Goal: Transaction & Acquisition: Book appointment/travel/reservation

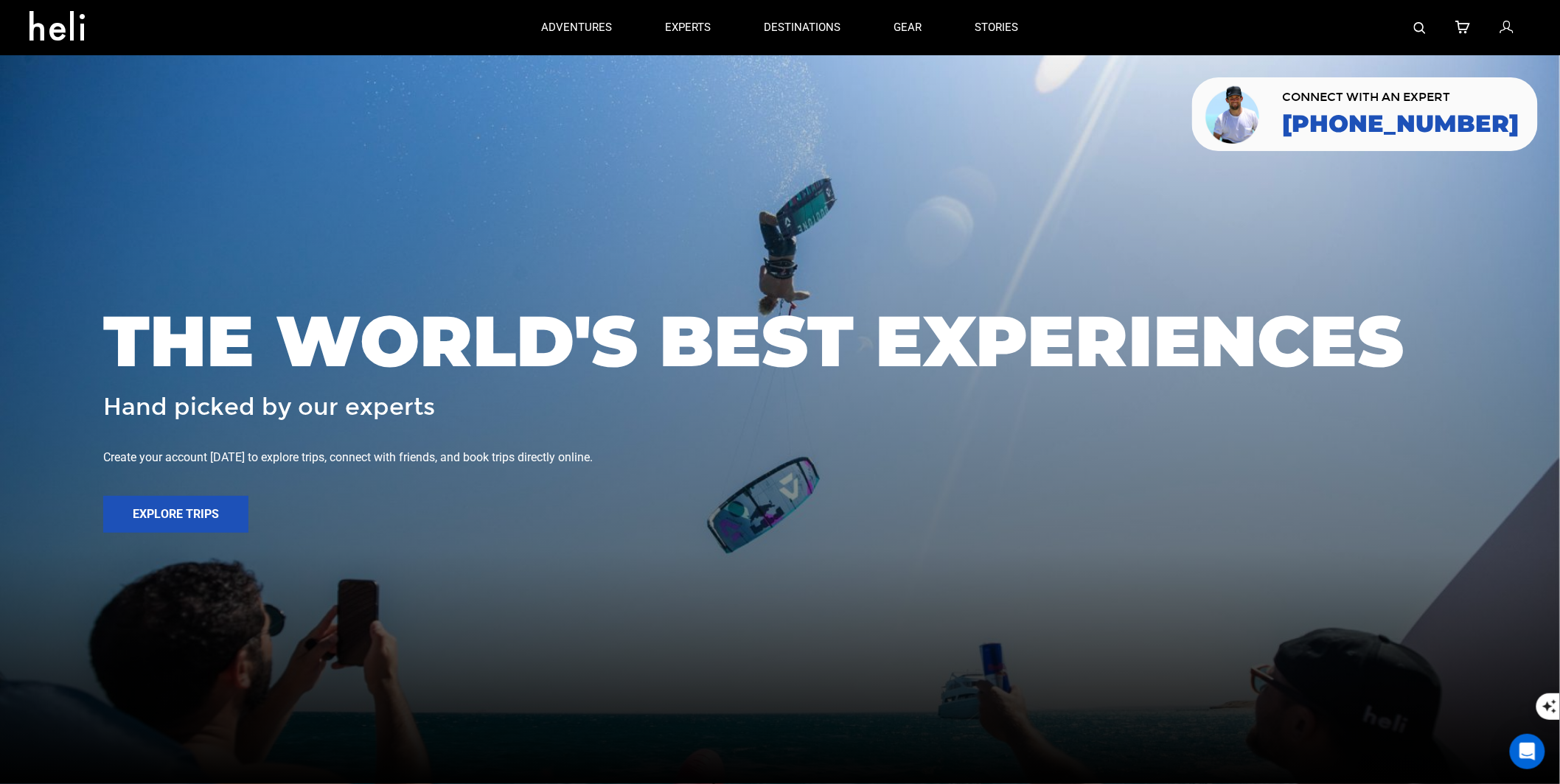
click at [1203, 23] on img at bounding box center [1420, 28] width 12 height 12
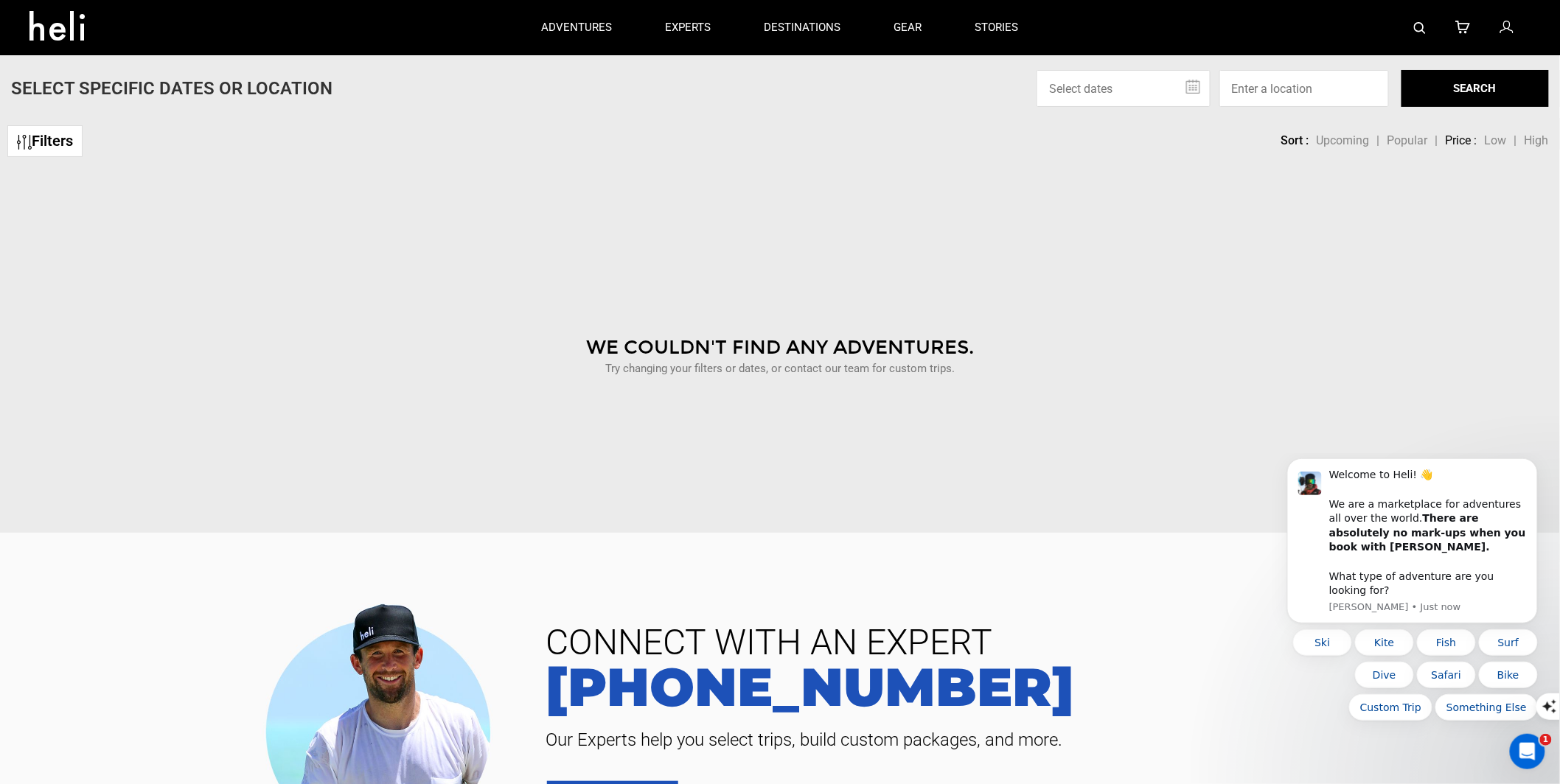
click at [1203, 25] on div at bounding box center [1288, 27] width 486 height 55
click at [1203, 26] on img at bounding box center [1420, 28] width 12 height 12
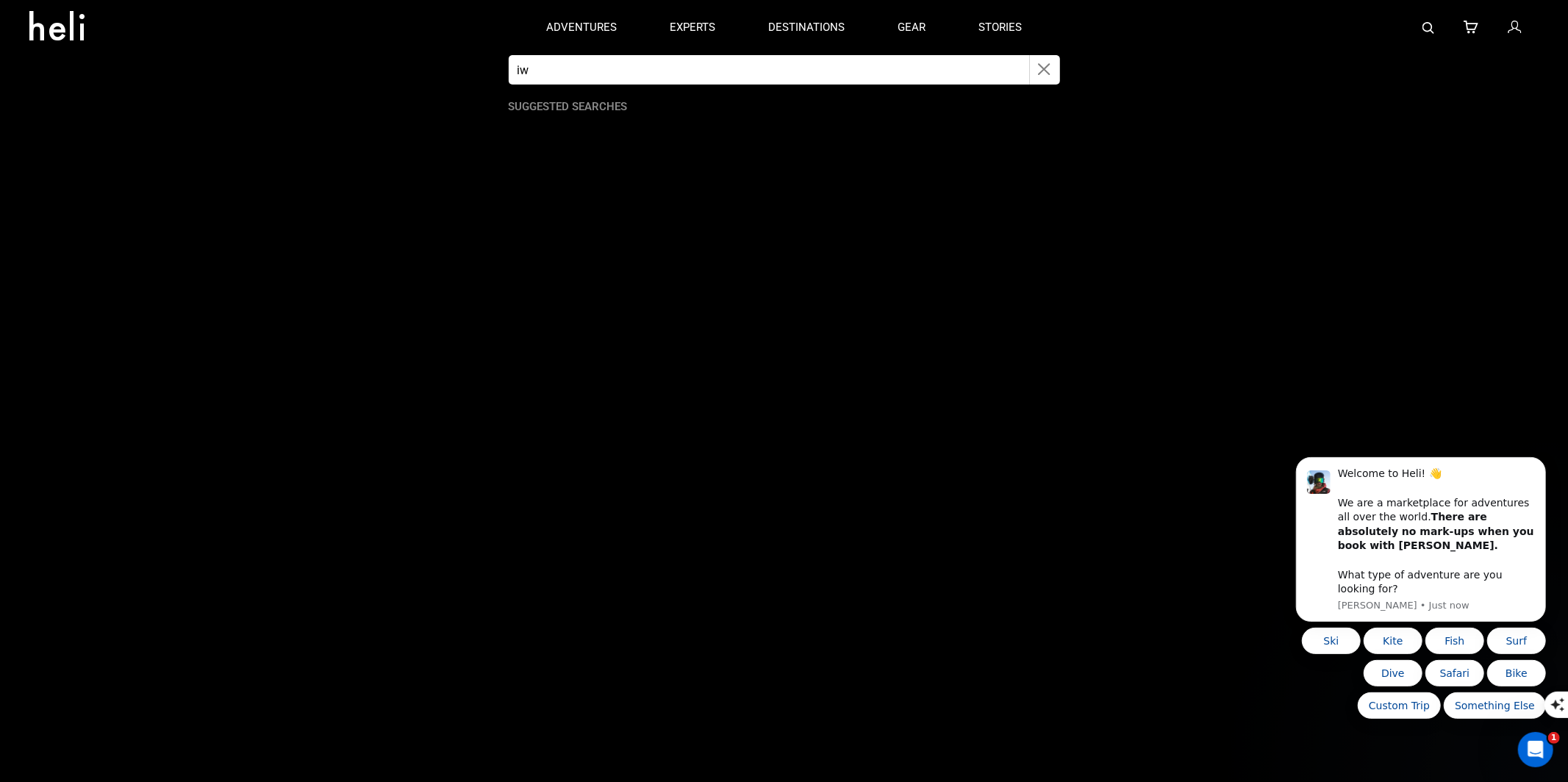
type input "i"
type input "Iwanai"
click at [587, 135] on small "[GEOGRAPHIC_DATA]" at bounding box center [621, 137] width 105 height 18
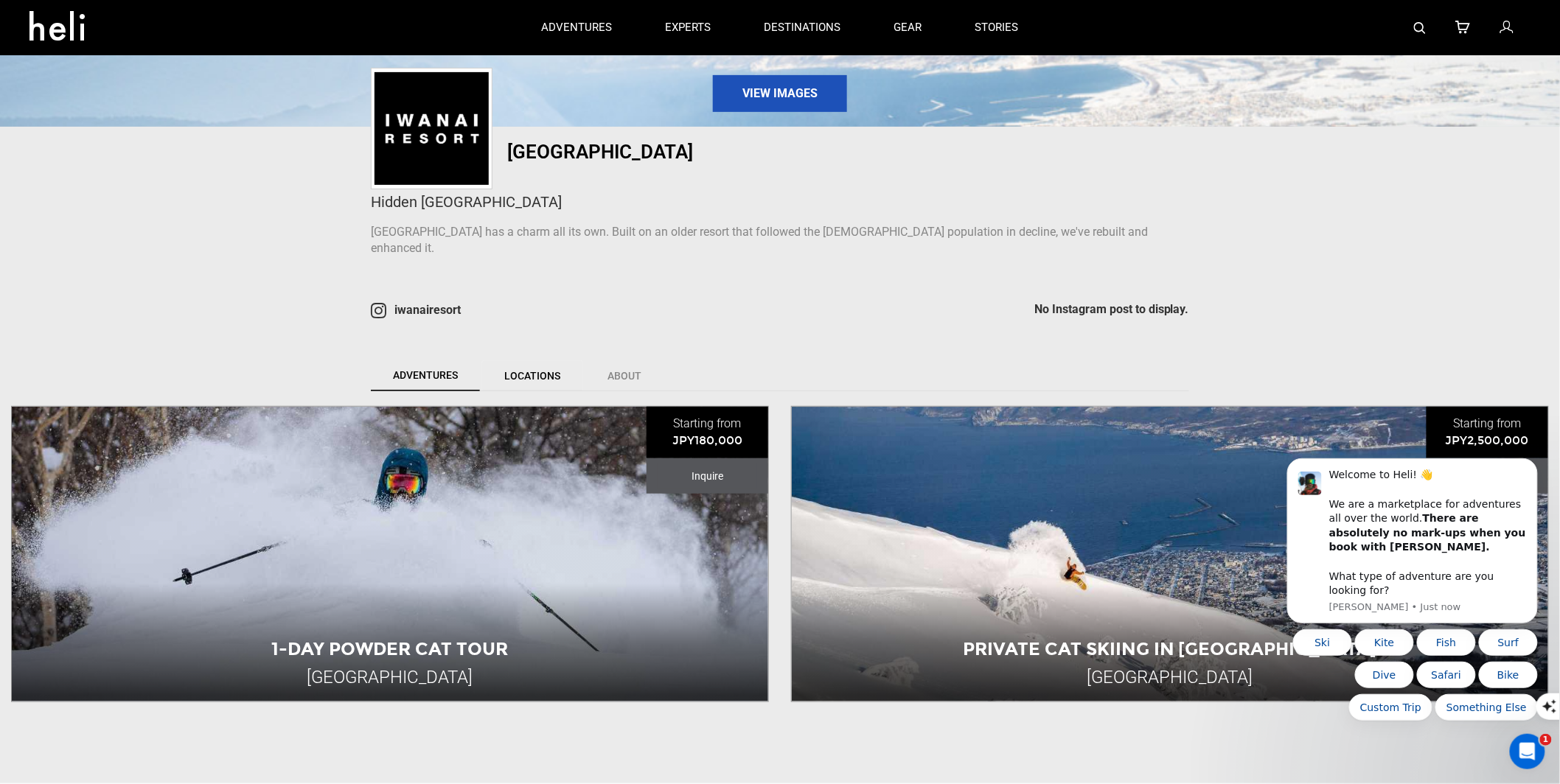
scroll to position [221, 0]
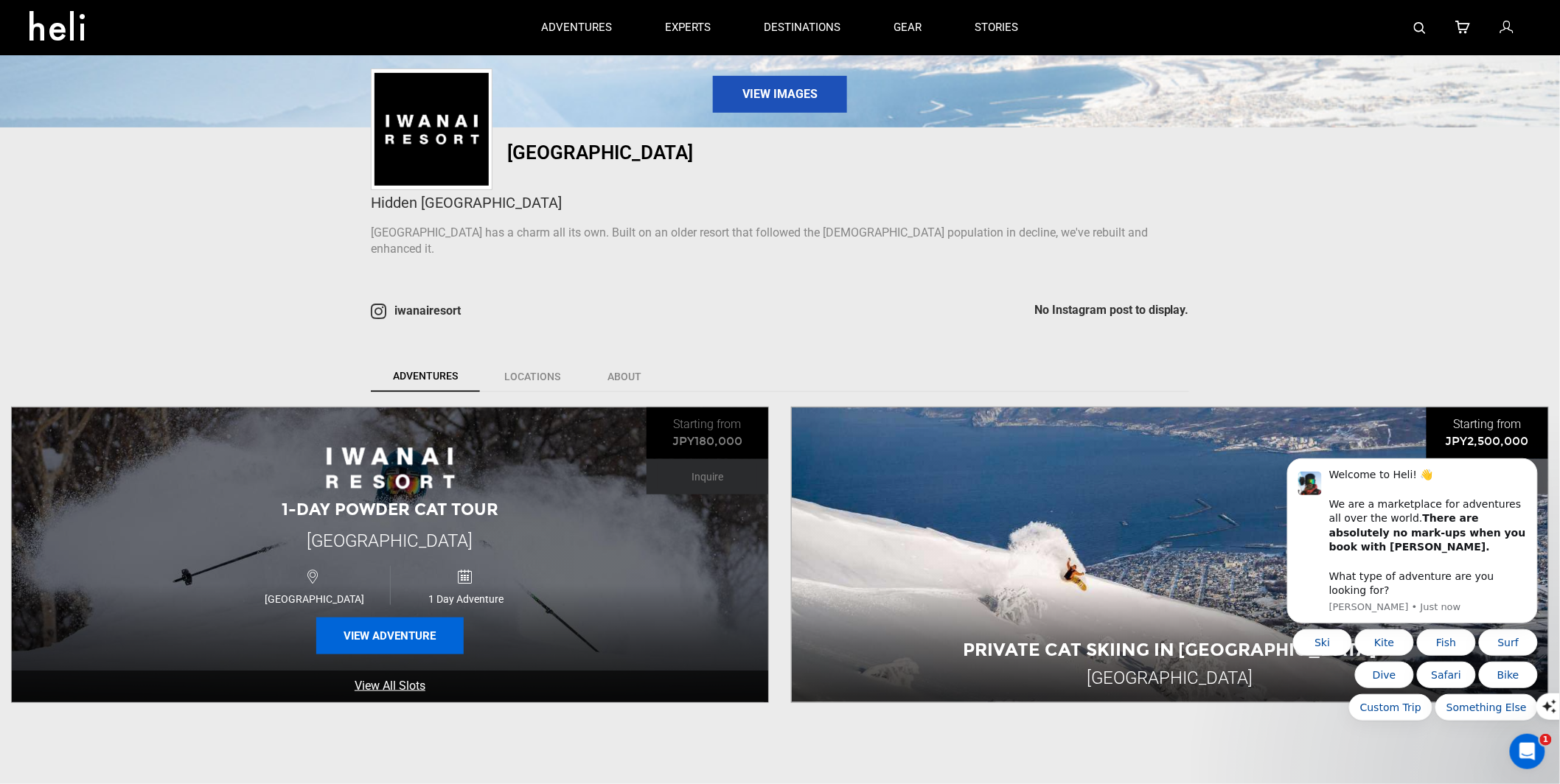
click at [400, 625] on button "View Adventure" at bounding box center [389, 636] width 148 height 37
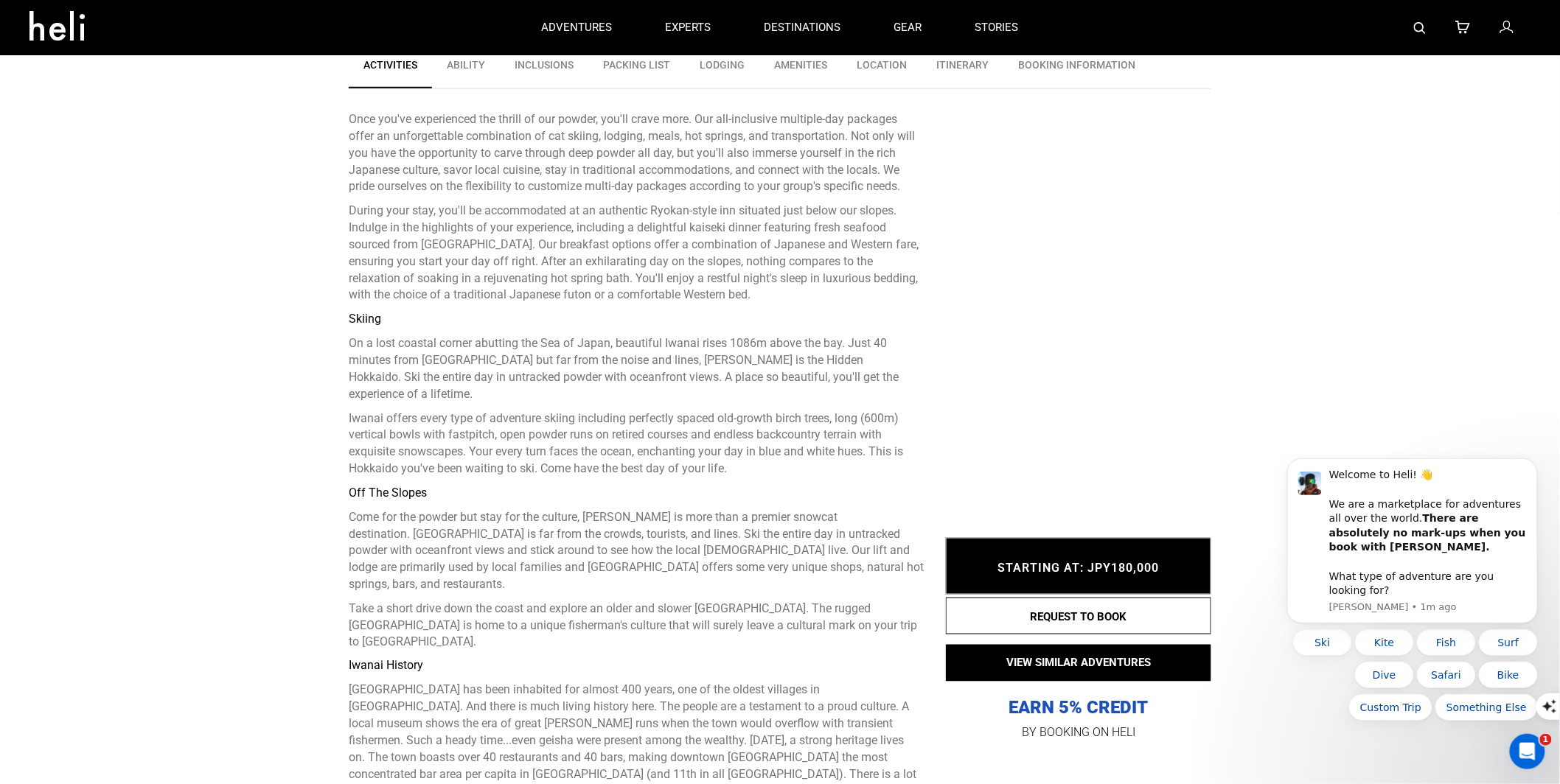
scroll to position [432, 0]
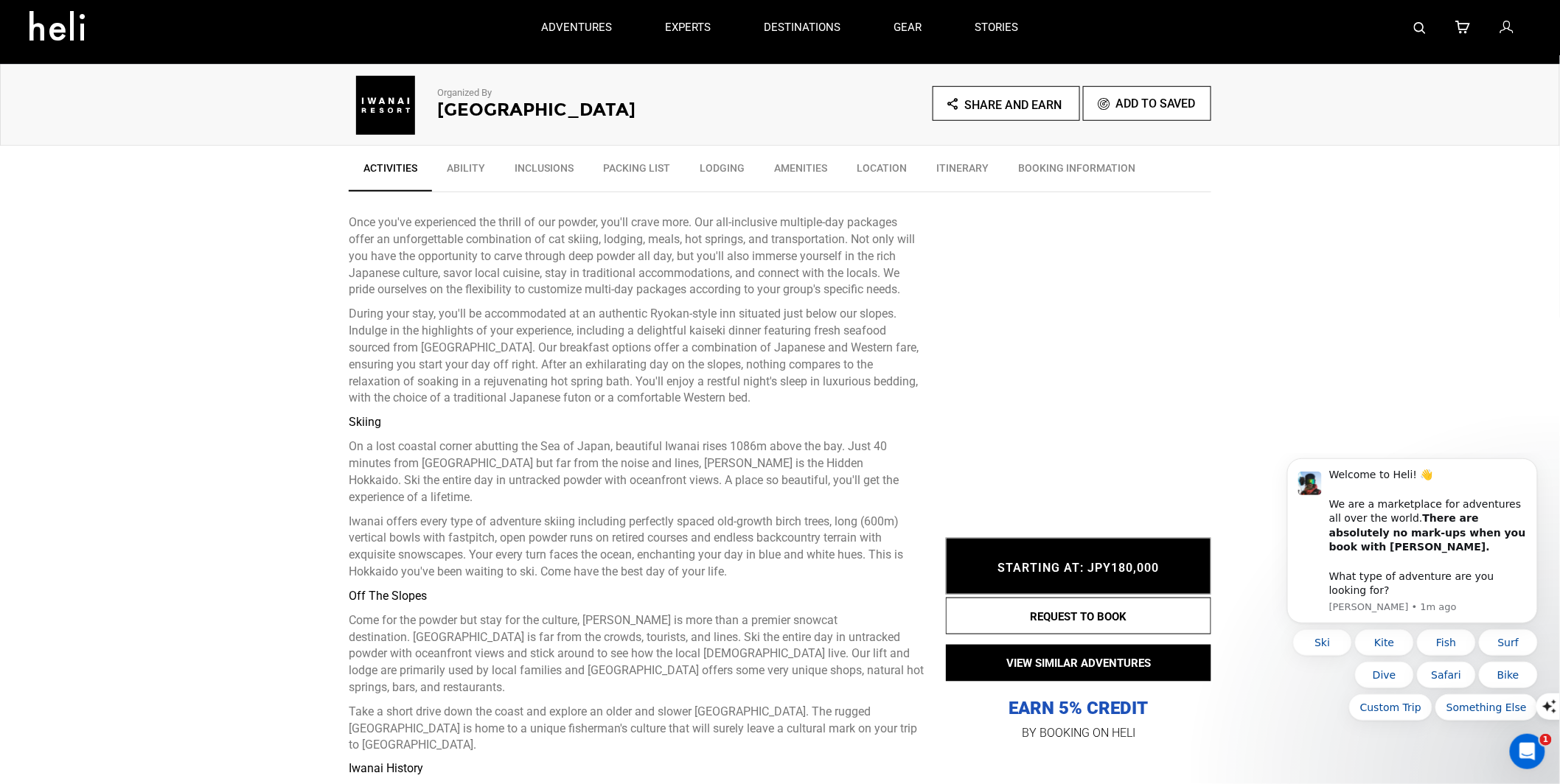
click at [767, 549] on p "Iwanai offers every type of adventure skiing including perfectly spaced old-gro…" at bounding box center [636, 547] width 575 height 67
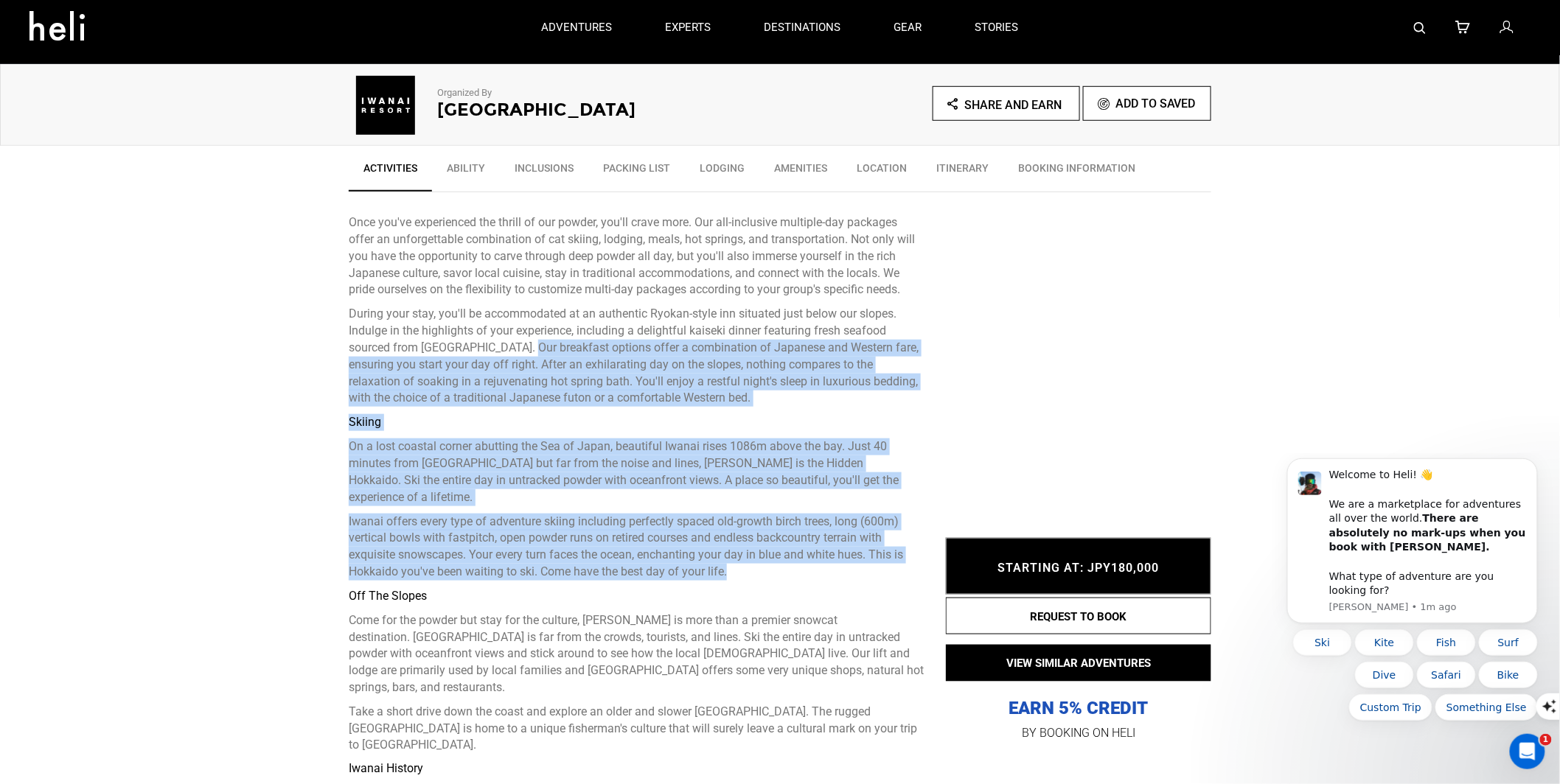
drag, startPoint x: 745, startPoint y: 558, endPoint x: 524, endPoint y: 351, distance: 302.8
click at [524, 351] on div "Once you've experienced the thrill of our powder, you'll crave more. Our all-in…" at bounding box center [636, 559] width 575 height 689
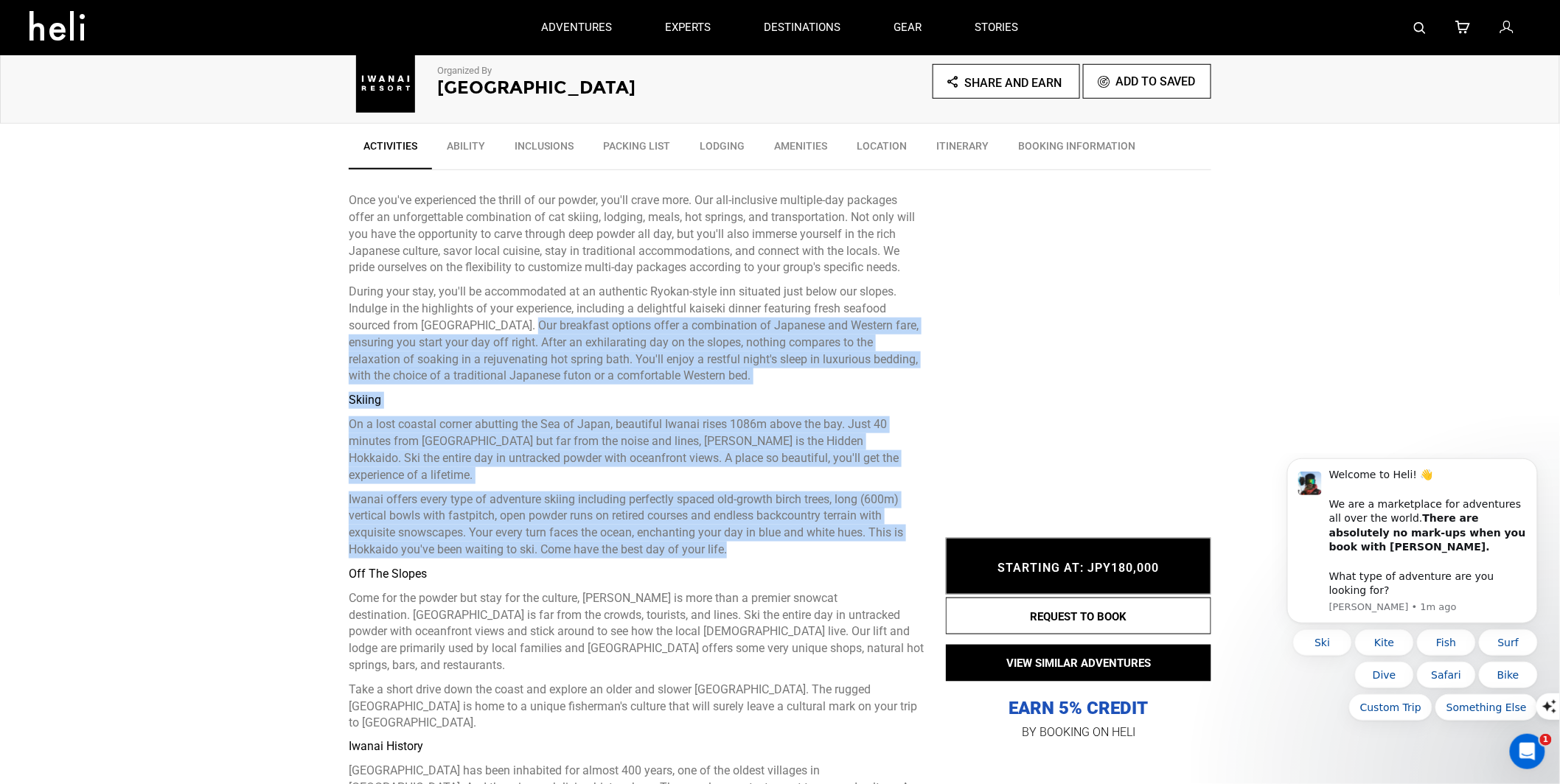
scroll to position [451, 0]
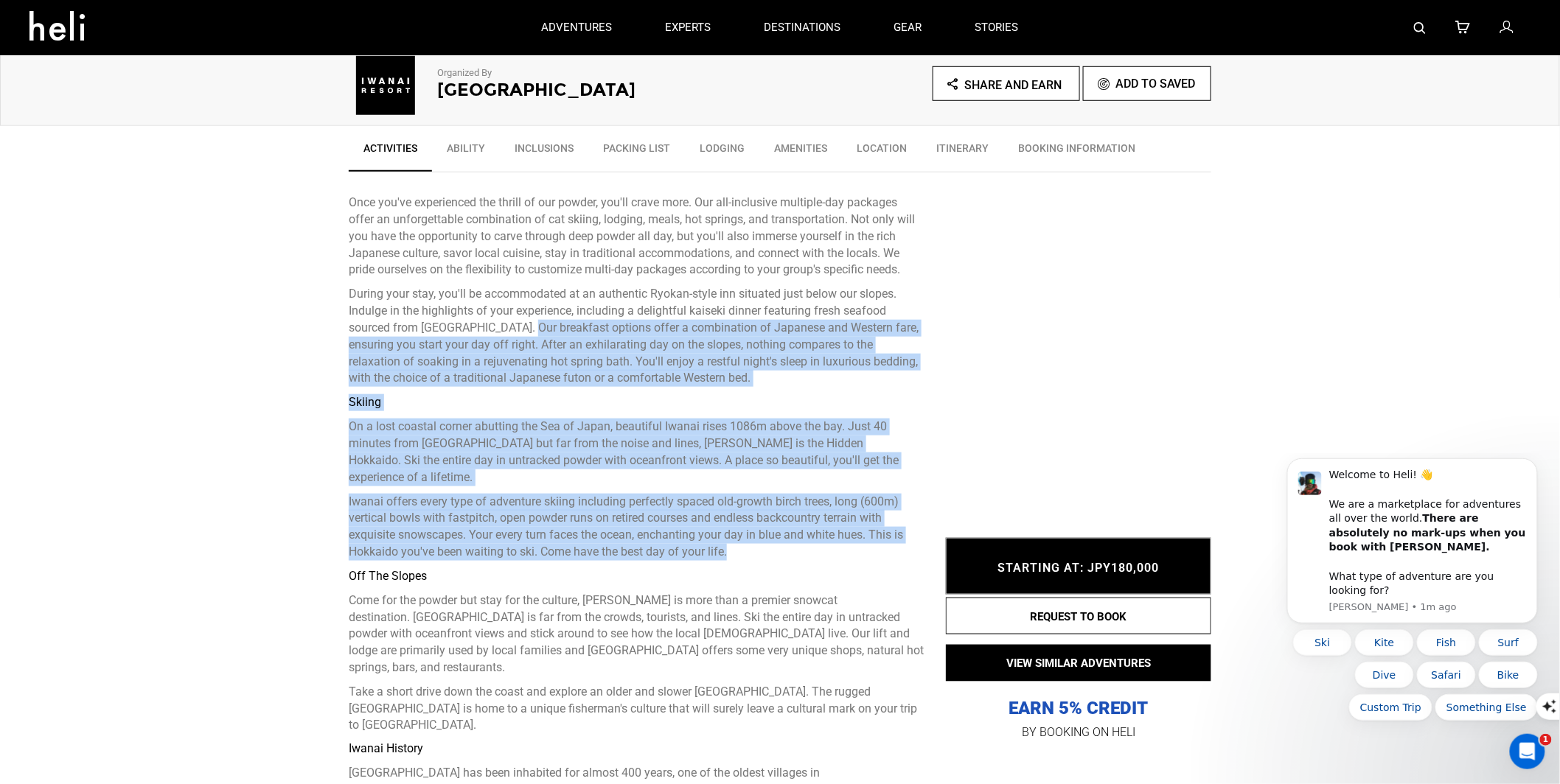
click at [779, 494] on p "Iwanai offers every type of adventure skiing including perfectly spaced old-gro…" at bounding box center [636, 527] width 575 height 67
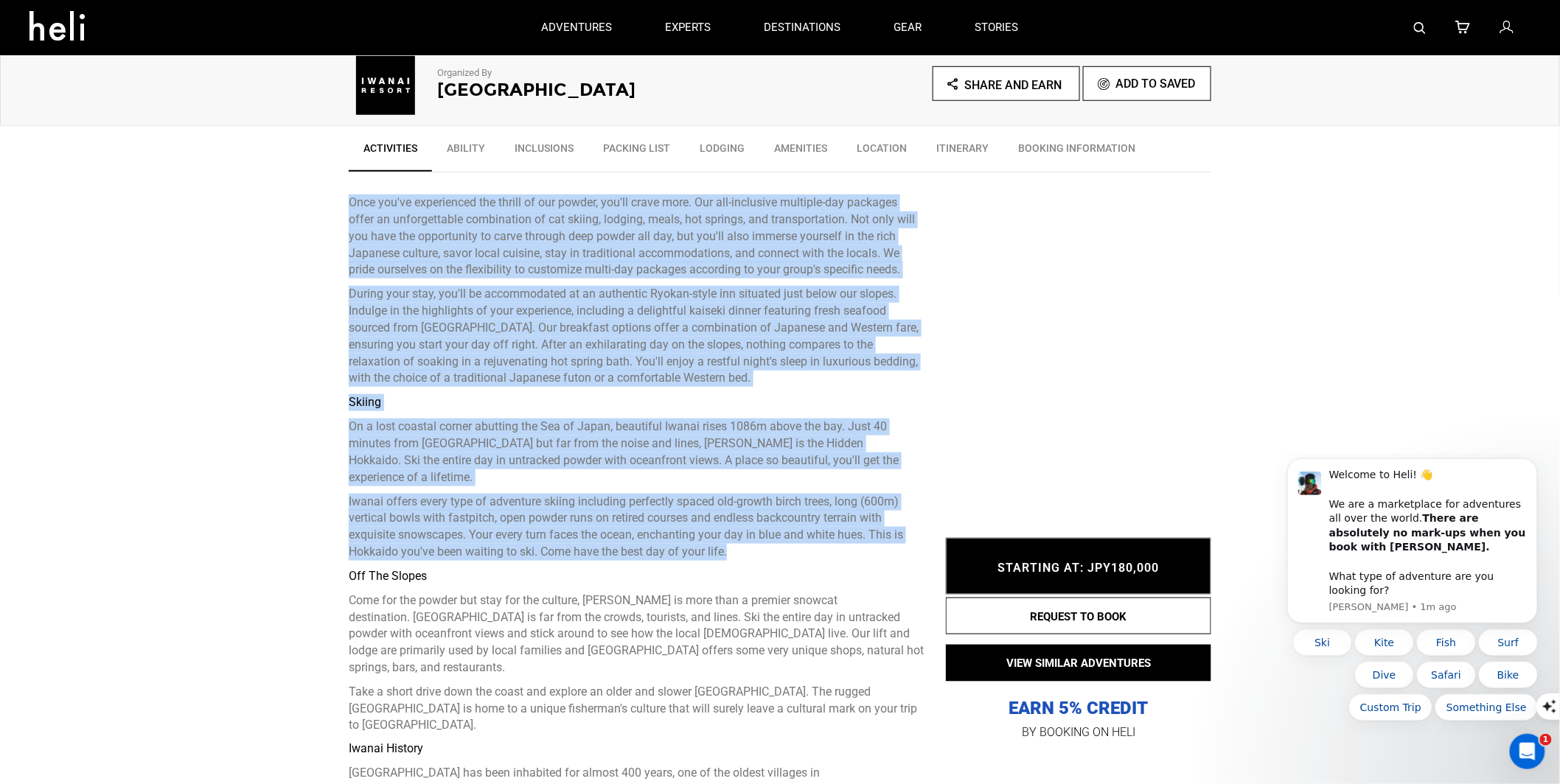
drag, startPoint x: 743, startPoint y: 539, endPoint x: 334, endPoint y: 195, distance: 534.4
copy div "Once you've experienced the thrill of our powder, you'll crave more. Our all-in…"
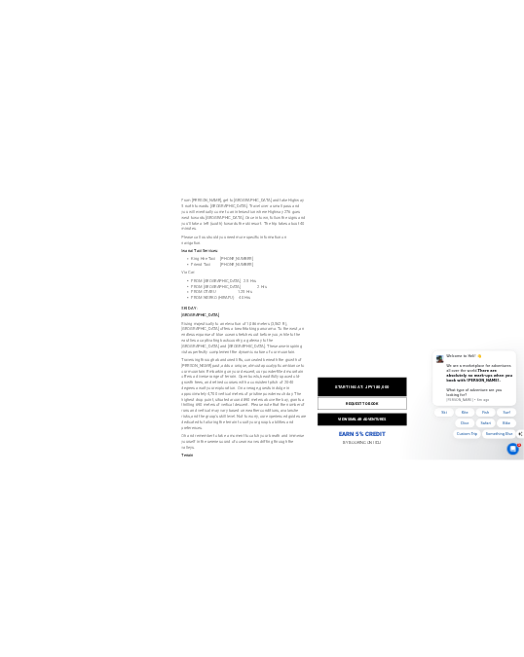
scroll to position [5531, 0]
